Goal: Navigation & Orientation: Find specific page/section

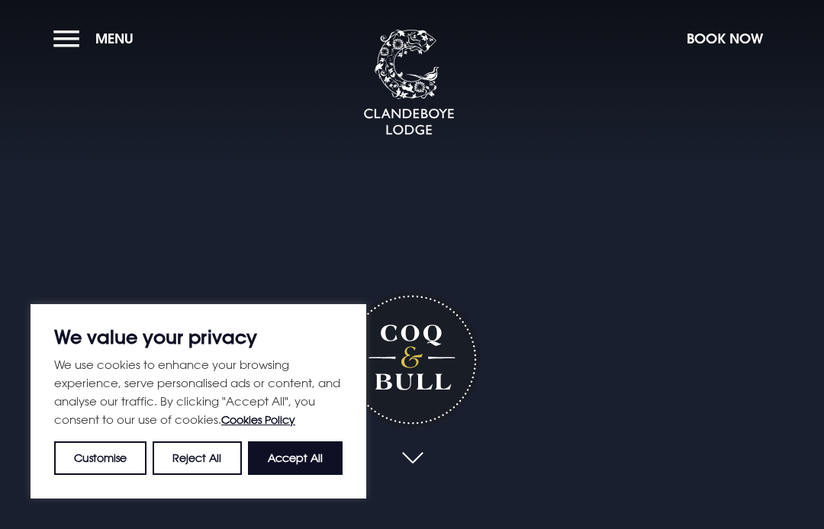
click at [310, 461] on button "Accept All" at bounding box center [295, 459] width 95 height 34
checkbox input "true"
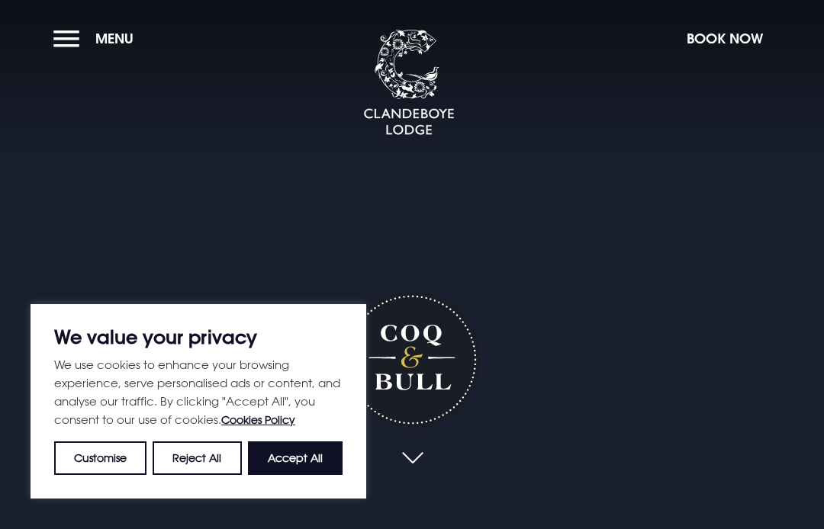
checkbox input "true"
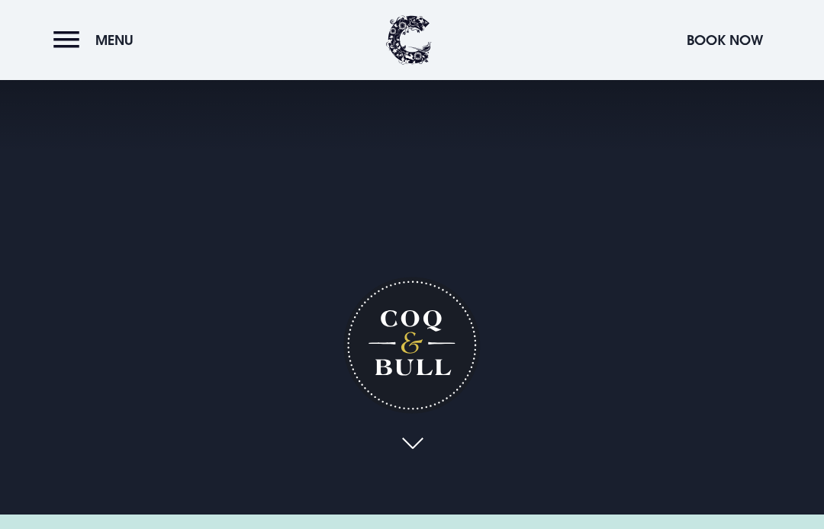
scroll to position [2, 0]
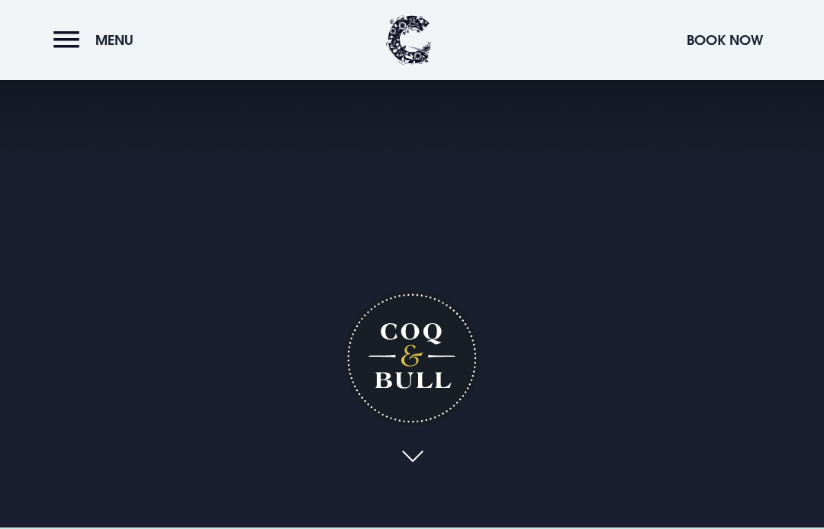
click at [417, 457] on link at bounding box center [411, 458] width 35 height 34
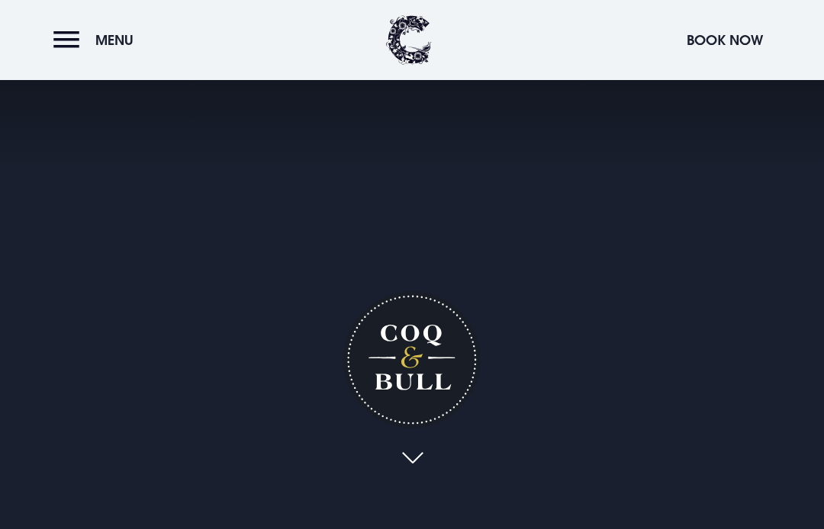
click at [111, 43] on span "Menu" at bounding box center [114, 40] width 38 height 18
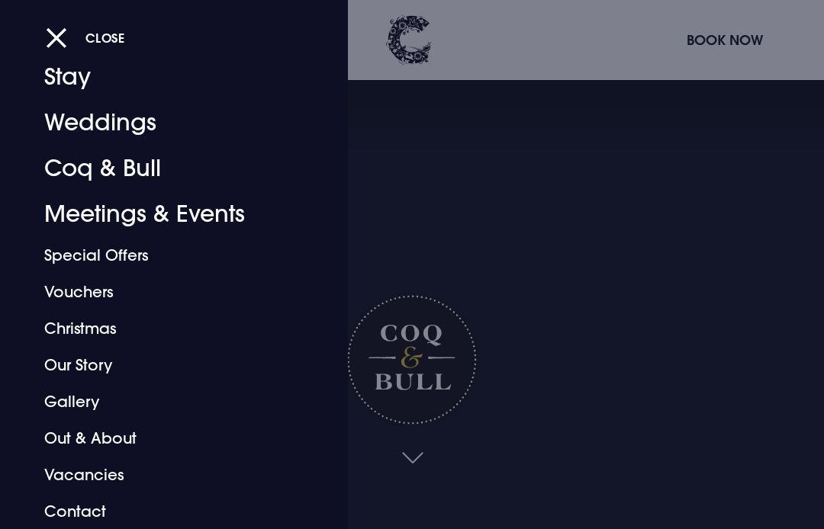
scroll to position [27, 0]
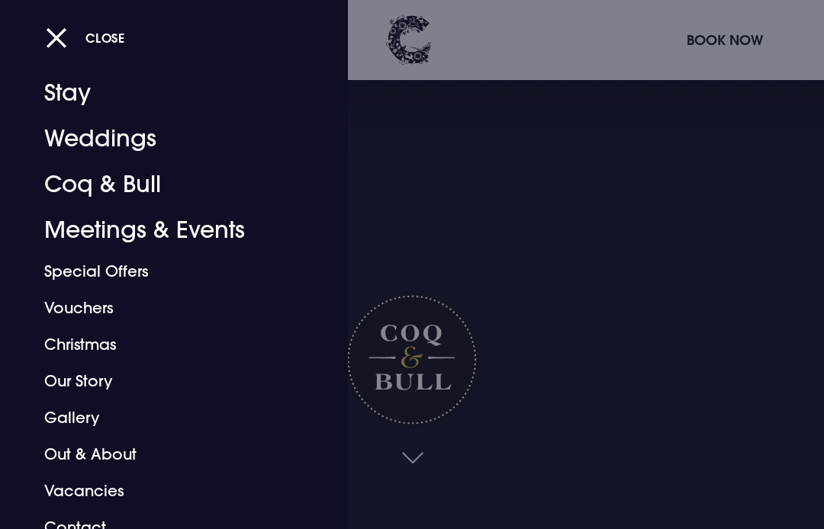
click at [89, 186] on link "Coq & Bull" at bounding box center [163, 185] width 239 height 46
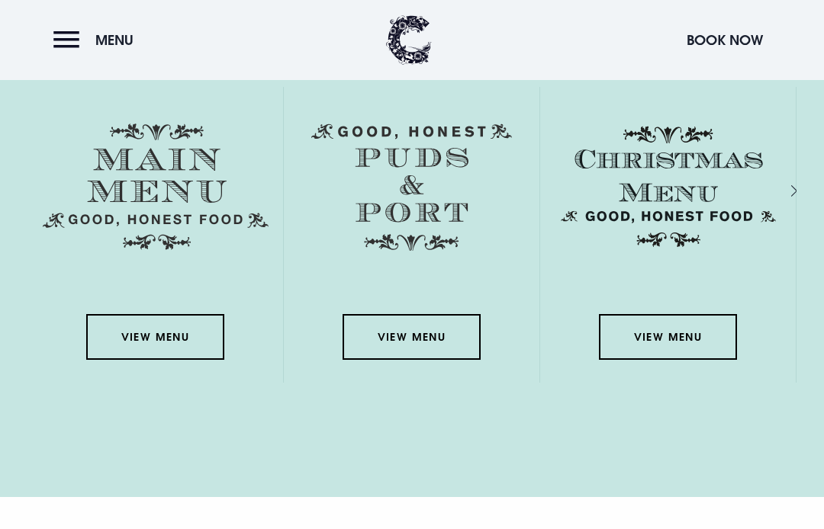
scroll to position [2142, 0]
click at [170, 336] on link "View Menu" at bounding box center [154, 338] width 137 height 46
